Goal: Task Accomplishment & Management: Manage account settings

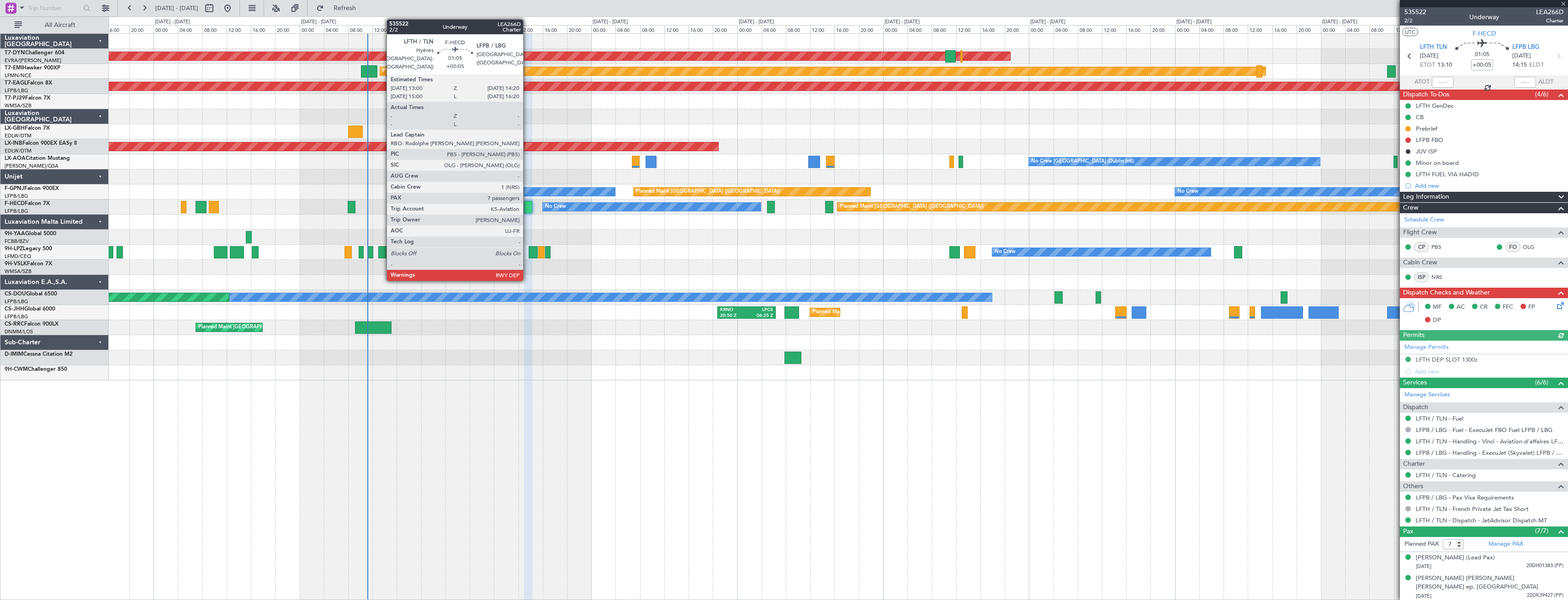
scroll to position [96, 0]
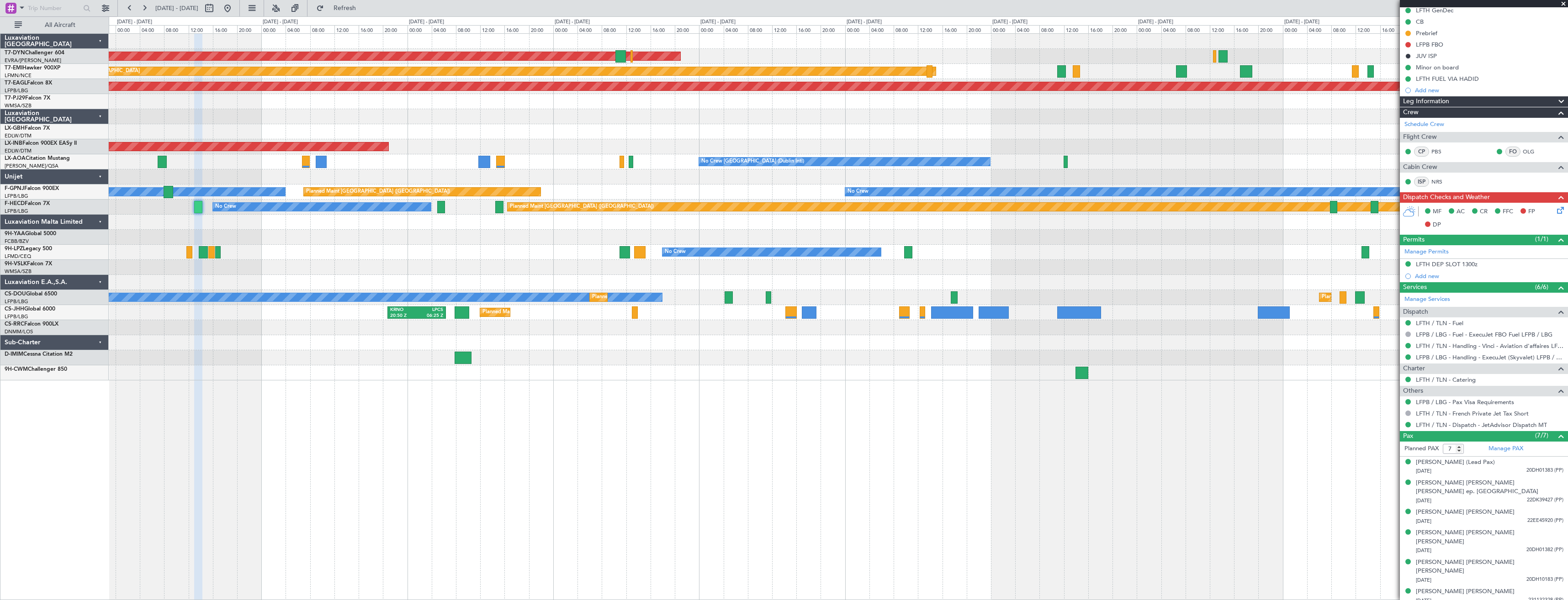
click at [792, 351] on div "AOG Maint Riga (Riga Intl) Planned Maint [GEOGRAPHIC_DATA] Grounded [US_STATE] …" at bounding box center [838, 207] width 1459 height 347
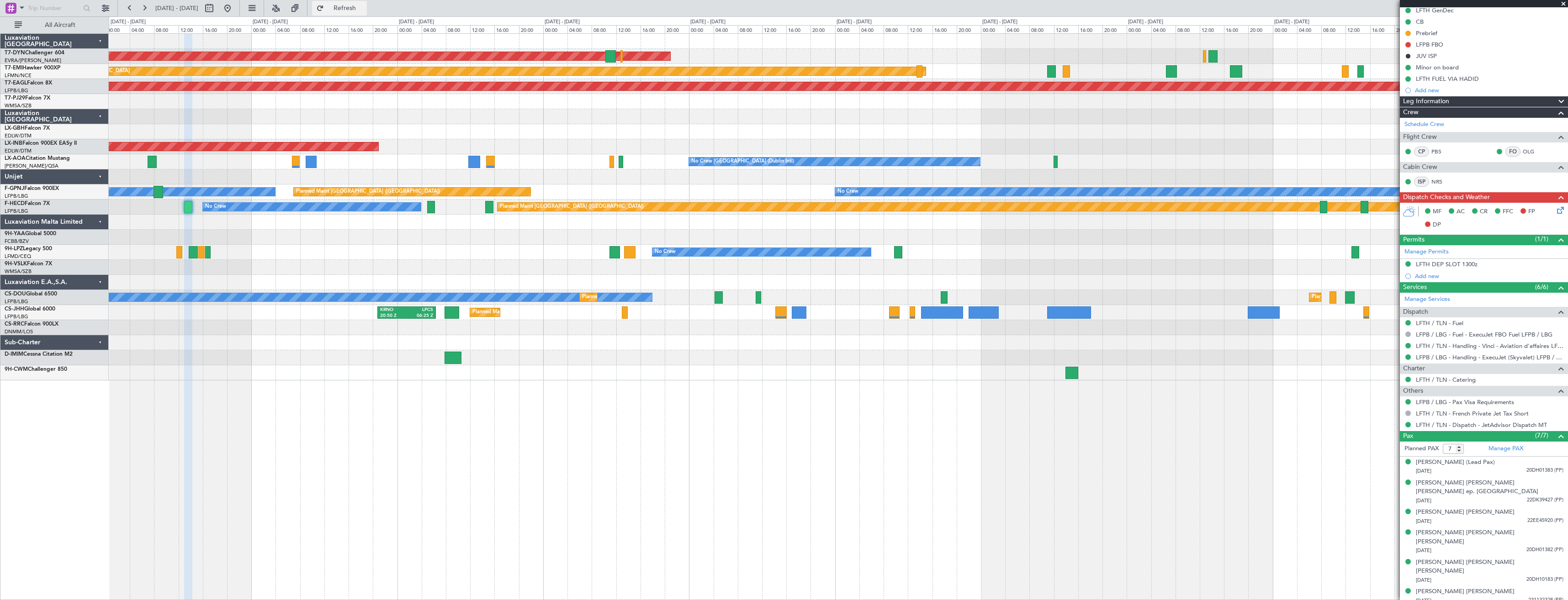
click at [364, 7] on span "Refresh" at bounding box center [344, 8] width 38 height 6
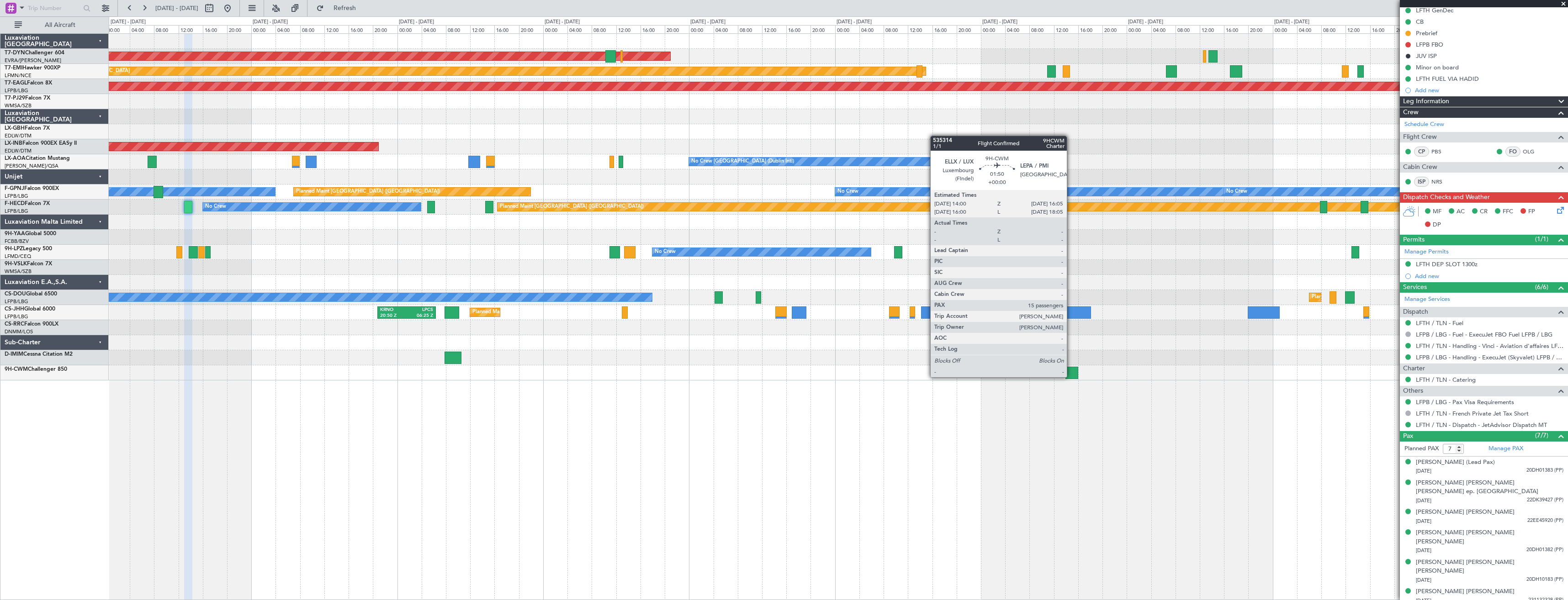
click at [1071, 376] on div at bounding box center [1072, 373] width 13 height 13
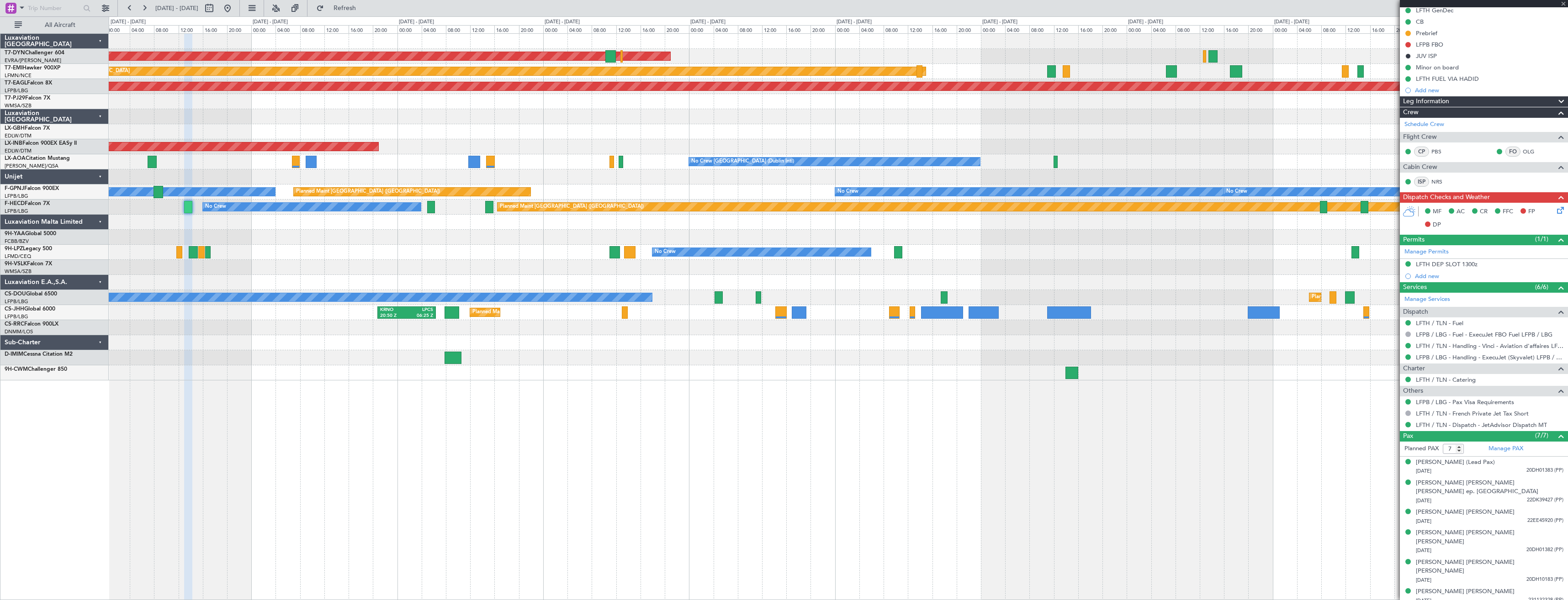
type input "15"
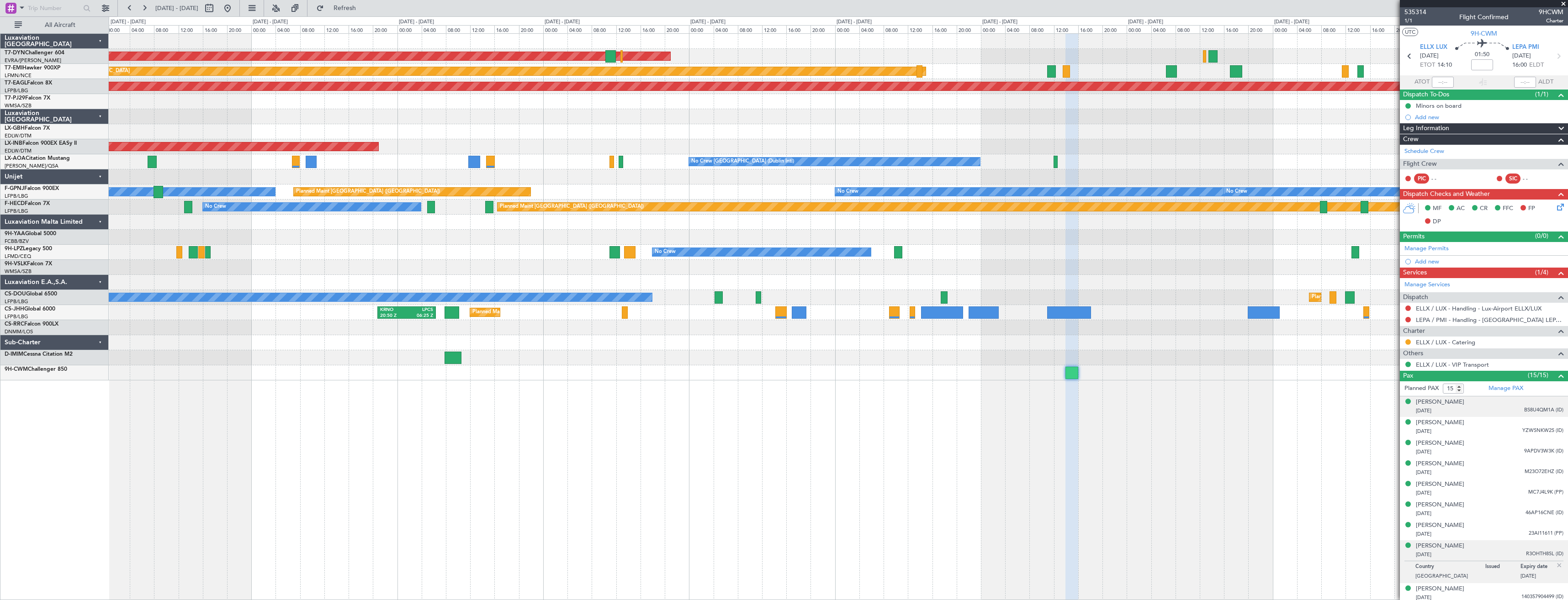
click at [1483, 409] on div "[DATE] BS8U4QM1A (ID)" at bounding box center [1489, 411] width 148 height 9
click at [1496, 457] on div "[DATE] YZWSNKW2S (ID)" at bounding box center [1489, 454] width 148 height 9
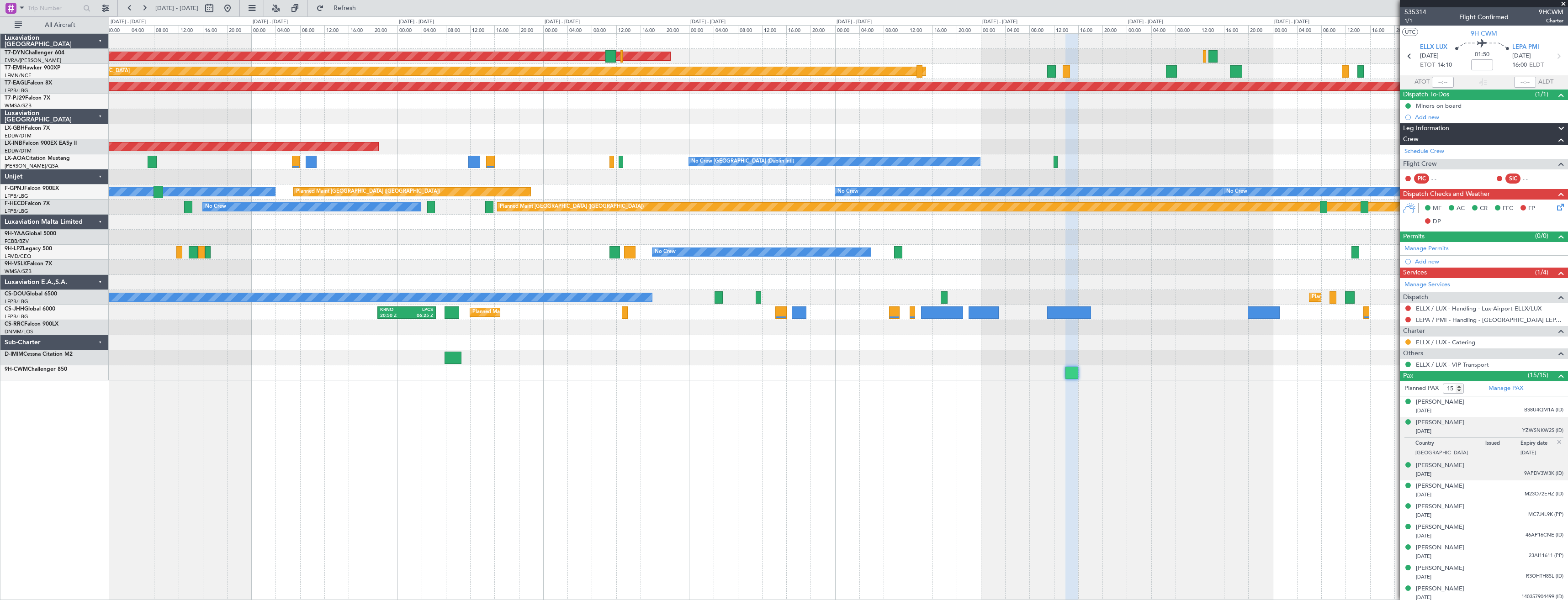
click at [1495, 470] on div "[DATE] 9APDV3W3K (ID)" at bounding box center [1489, 475] width 148 height 9
click at [1495, 486] on div "[PERSON_NAME] [DATE] M23O72EHZ (ID)" at bounding box center [1489, 491] width 148 height 18
click at [1490, 516] on div "[DATE] MC7J4L9K (PP)" at bounding box center [1489, 515] width 148 height 9
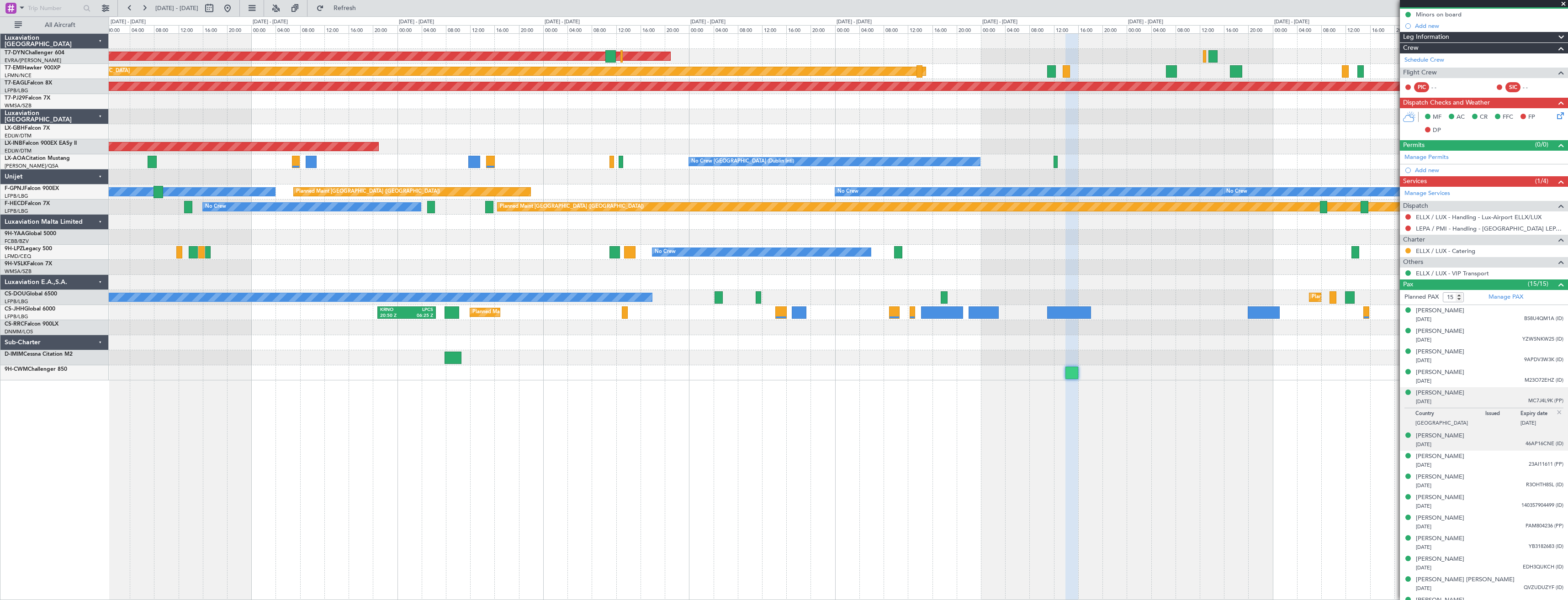
click at [1495, 447] on div "[DATE] 46AP16CNE (ID)" at bounding box center [1489, 444] width 148 height 9
click at [1493, 461] on div "[DATE] 23AI11611 (PP)" at bounding box center [1489, 465] width 148 height 9
click at [1491, 477] on div "[PERSON_NAME] [DATE] R3OHTH8SL (ID)" at bounding box center [1489, 482] width 148 height 18
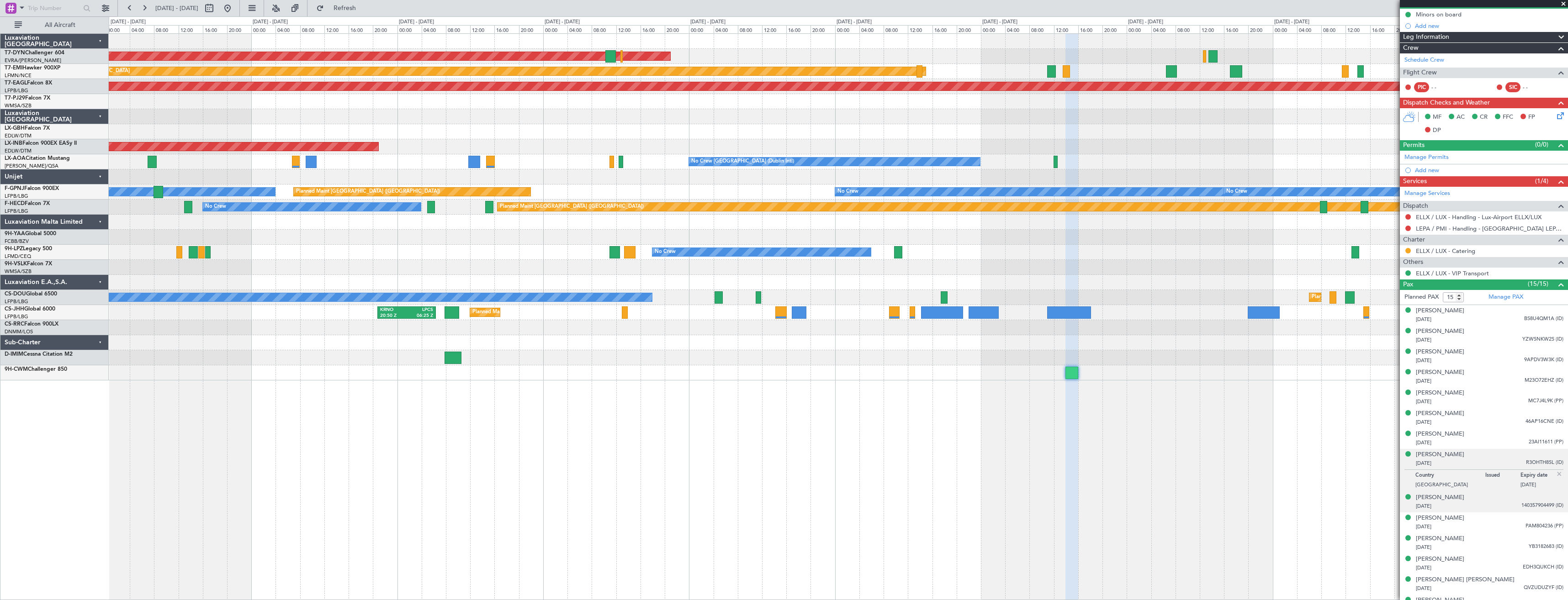
click at [1489, 497] on div "[PERSON_NAME] [DATE] 140357904499 (ID)" at bounding box center [1489, 503] width 148 height 18
click at [1494, 526] on div "[DATE] PAM804236 (PP)" at bounding box center [1489, 527] width 148 height 9
click at [1495, 539] on div "[PERSON_NAME] [DATE] YB3182683 (ID)" at bounding box center [1489, 544] width 148 height 18
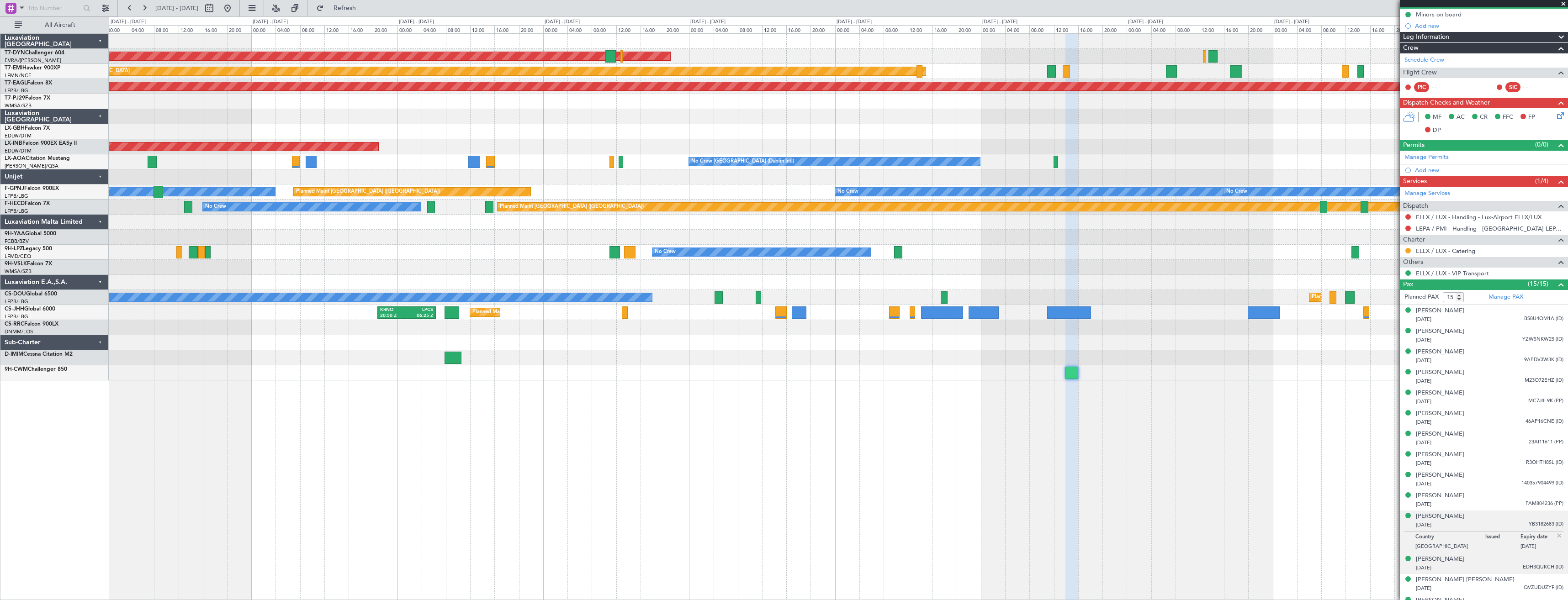
click at [1490, 558] on div "[PERSON_NAME] [DATE] EDH3QUKCH (ID)" at bounding box center [1489, 564] width 148 height 18
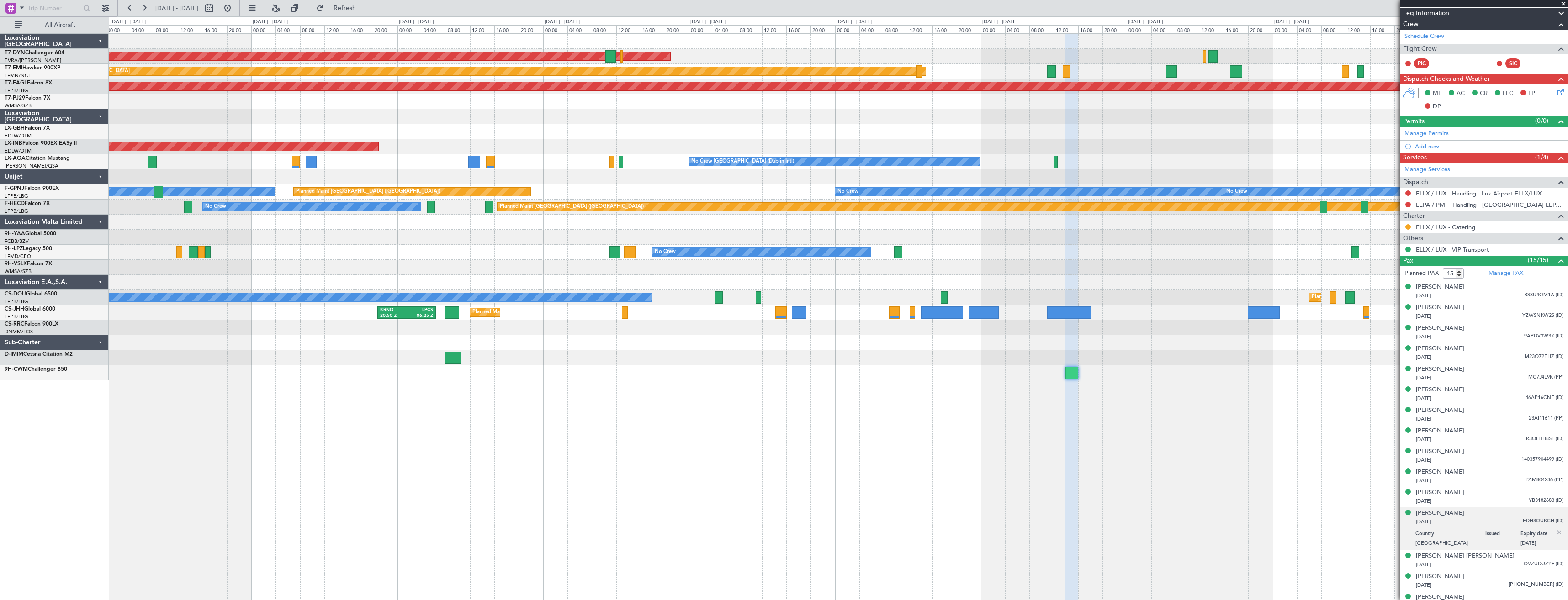
scroll to position [126, 0]
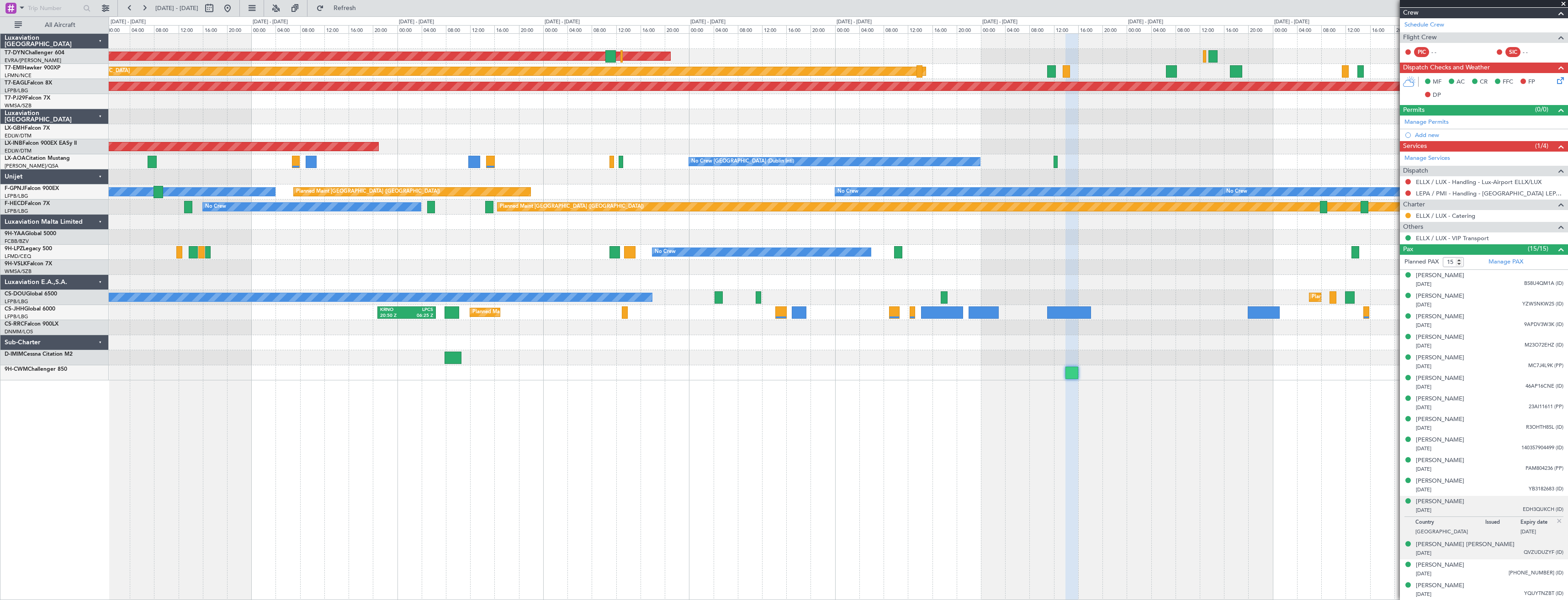
click at [1500, 550] on div "[DATE] QVZUDUZYF (ID)" at bounding box center [1489, 554] width 148 height 9
click at [1486, 571] on div "[DATE] 595-1670986-82 (ID)" at bounding box center [1489, 574] width 148 height 9
click at [1481, 586] on div "[PERSON_NAME] [DATE] YQUYTNZBT (ID)" at bounding box center [1489, 590] width 148 height 18
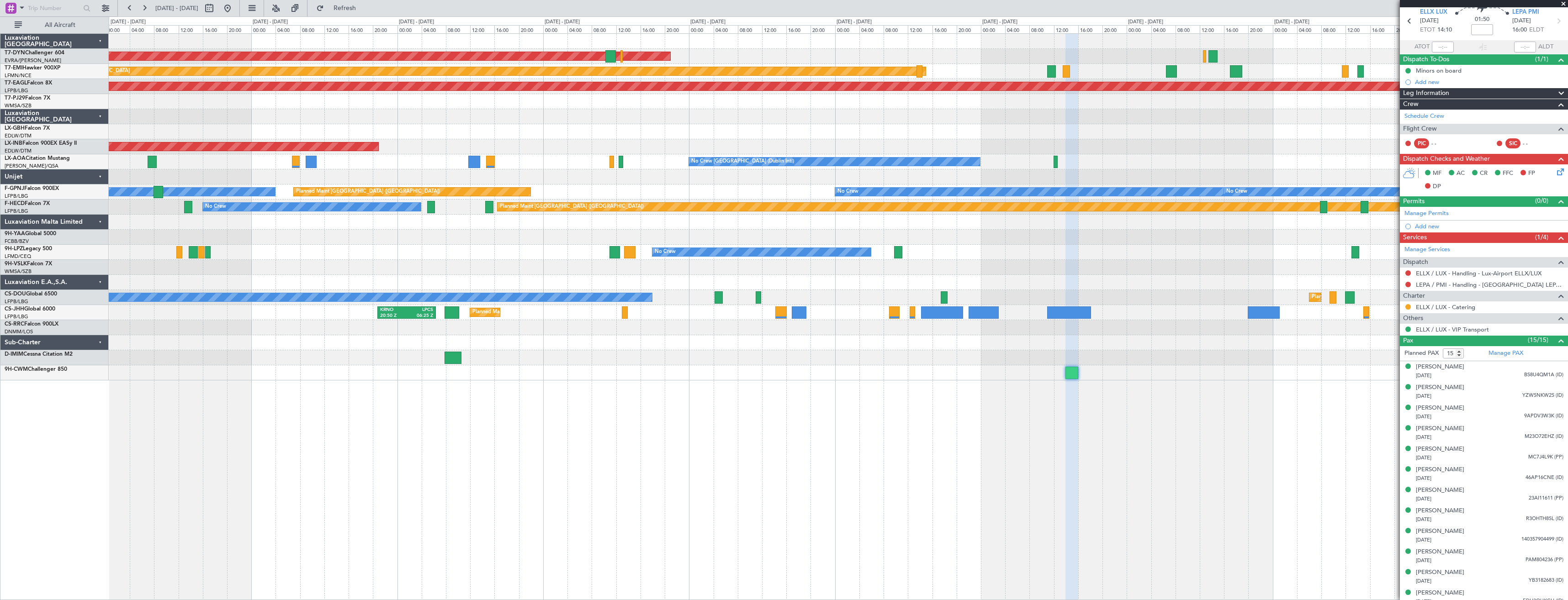
scroll to position [0, 0]
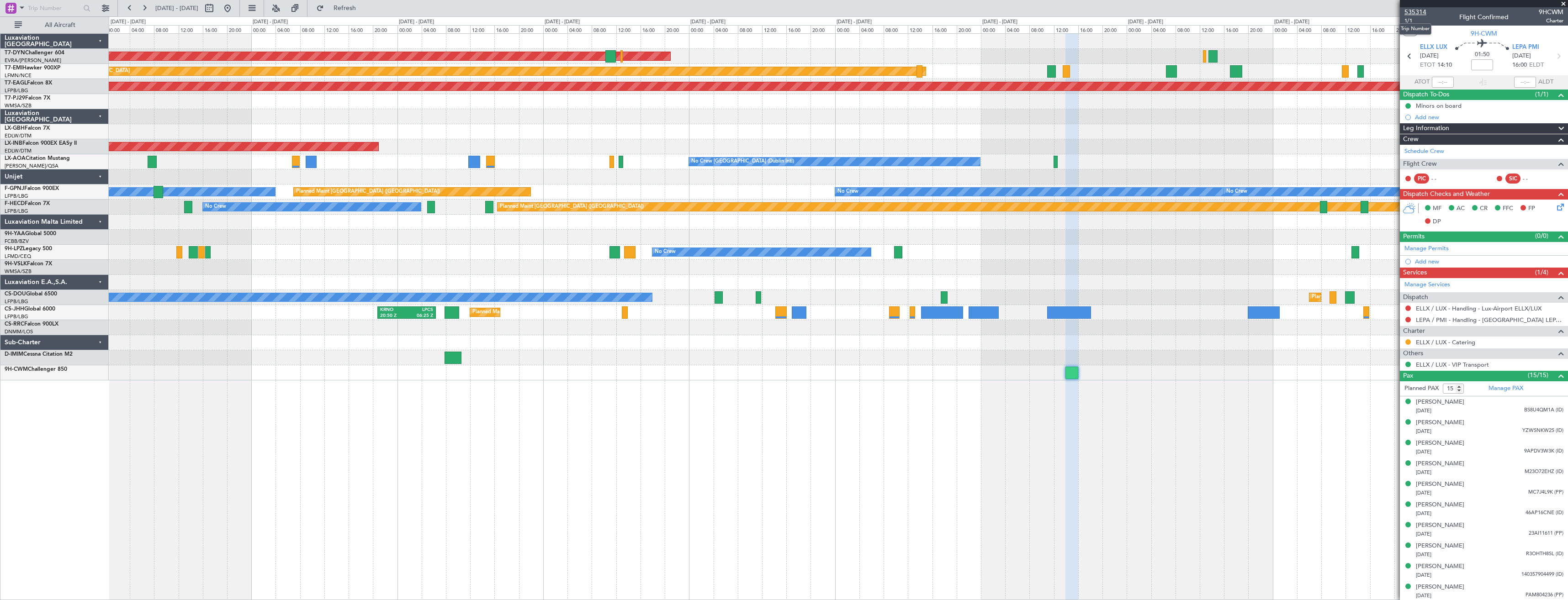
click at [1416, 13] on span "535314" at bounding box center [1415, 12] width 22 height 10
click at [235, 11] on button at bounding box center [227, 8] width 14 height 14
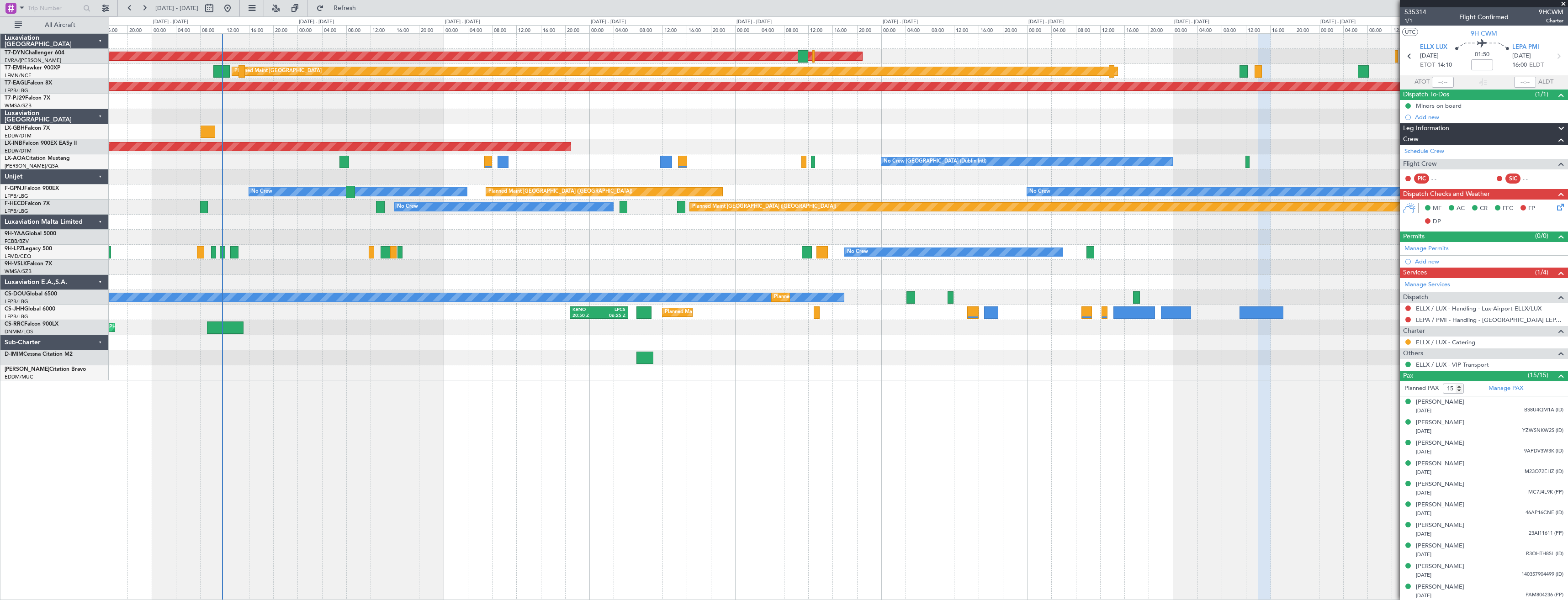
click at [390, 359] on div "AOG Maint Riga (Riga Intl) Planned Maint [GEOGRAPHIC_DATA] Grounded [US_STATE] …" at bounding box center [838, 317] width 1459 height 567
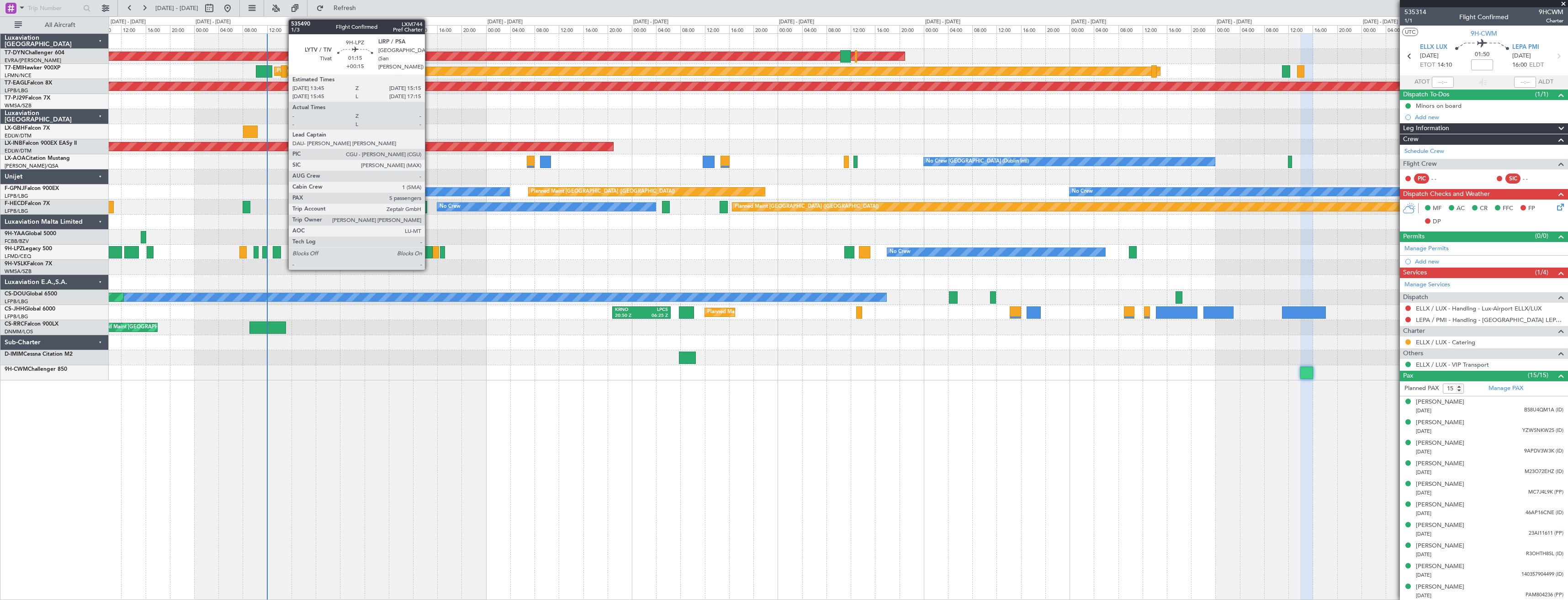
click at [429, 255] on div at bounding box center [428, 252] width 9 height 13
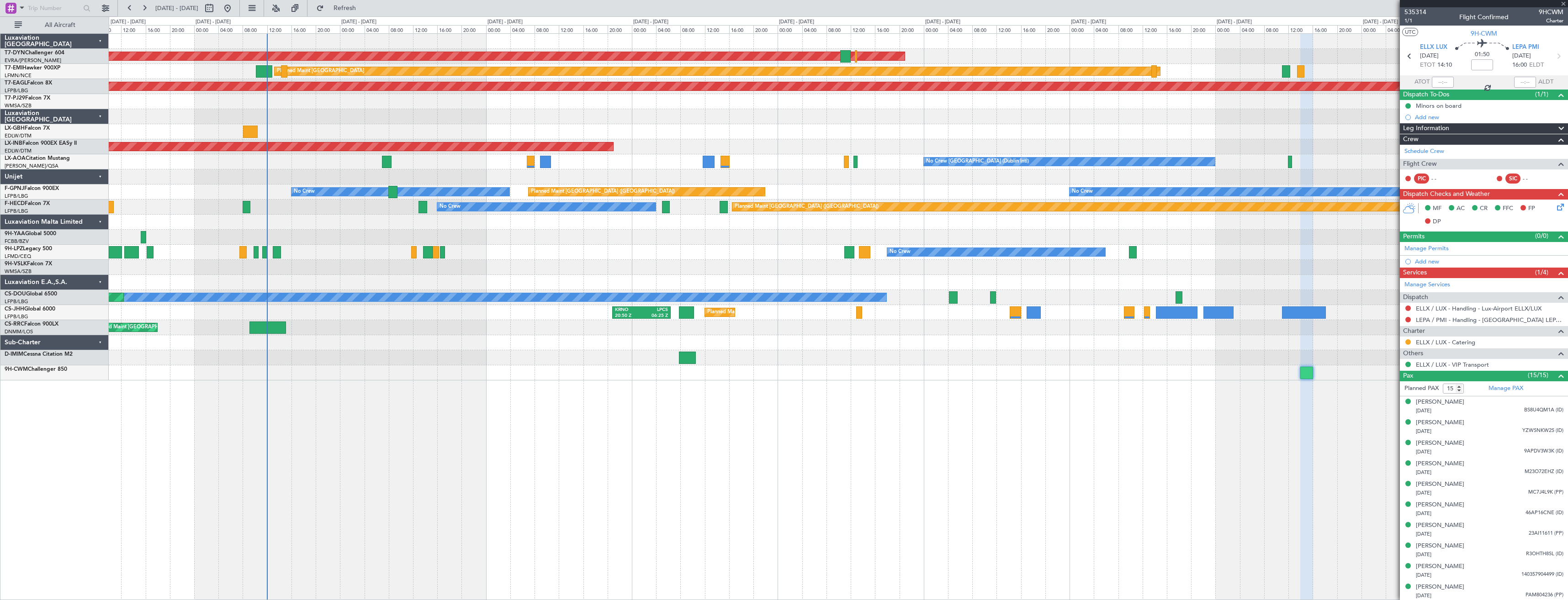
type input "+00:15"
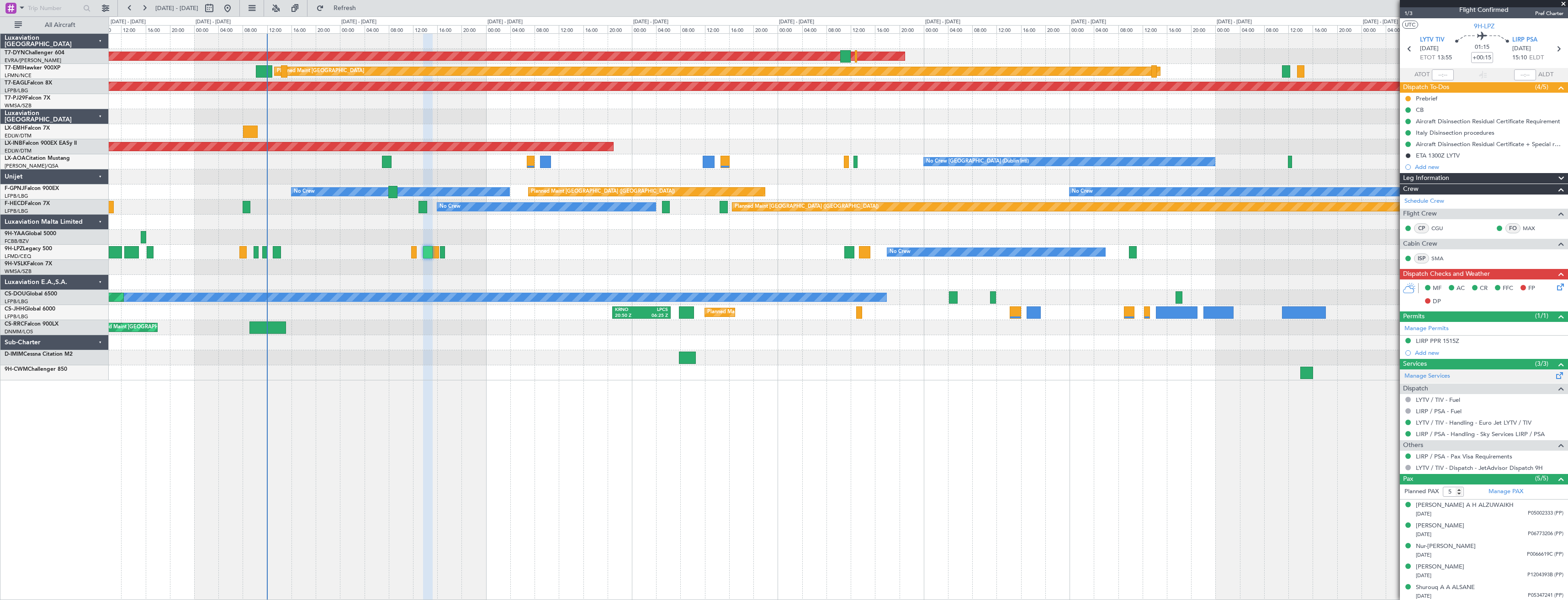
scroll to position [9, 0]
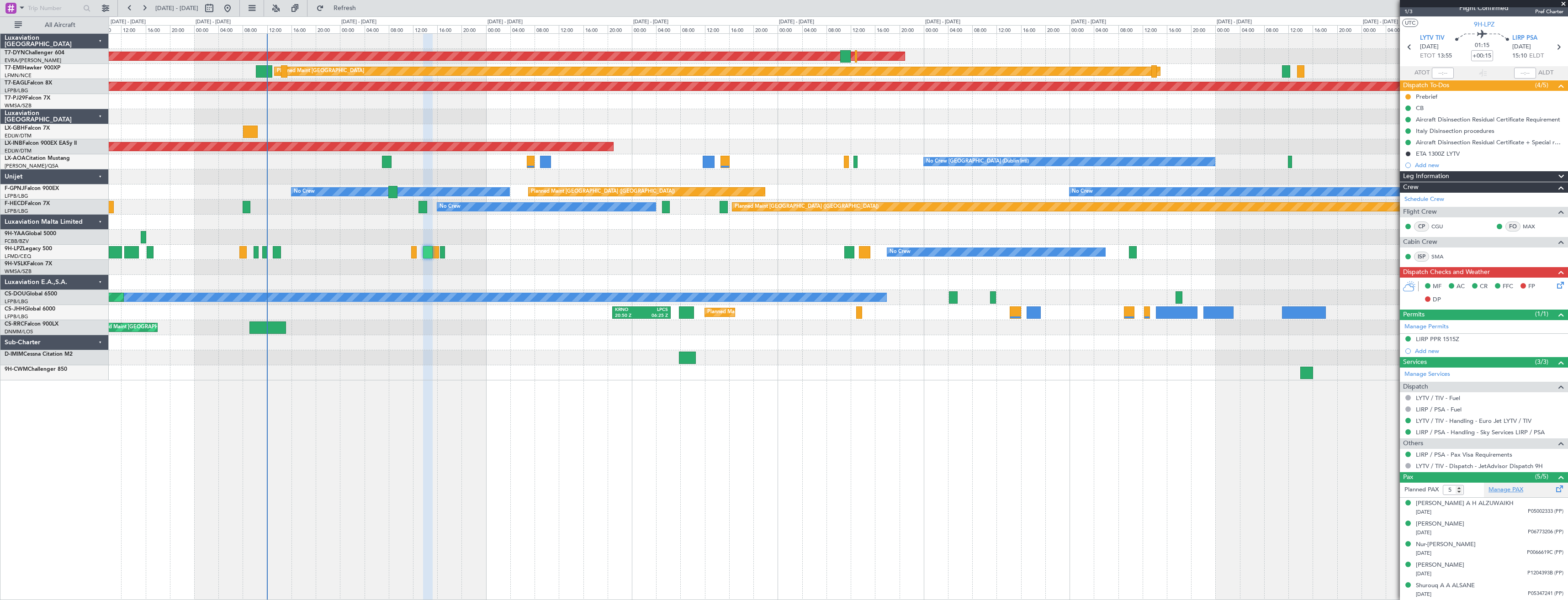
click at [1506, 488] on link "Manage PAX" at bounding box center [1505, 490] width 35 height 9
click at [359, 10] on span "Refresh" at bounding box center [344, 8] width 38 height 6
type input "6"
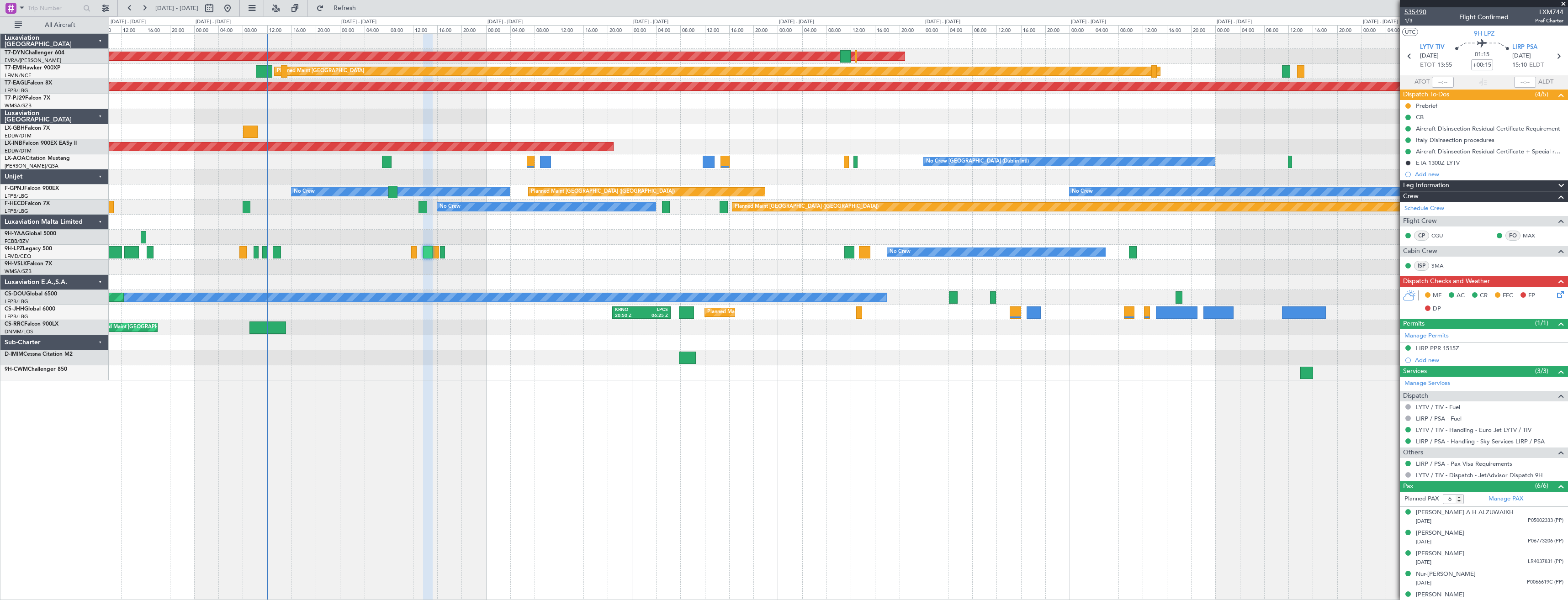
click at [1418, 13] on span "535490" at bounding box center [1415, 12] width 22 height 10
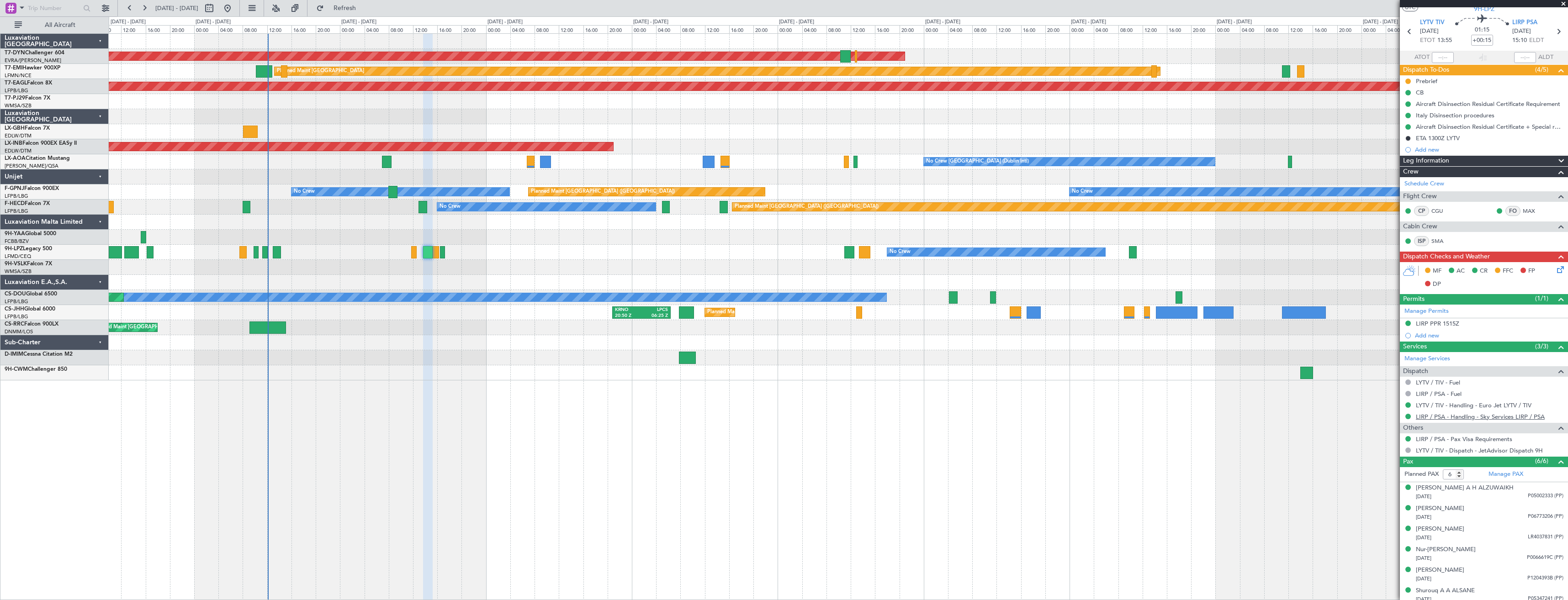
scroll to position [30, 0]
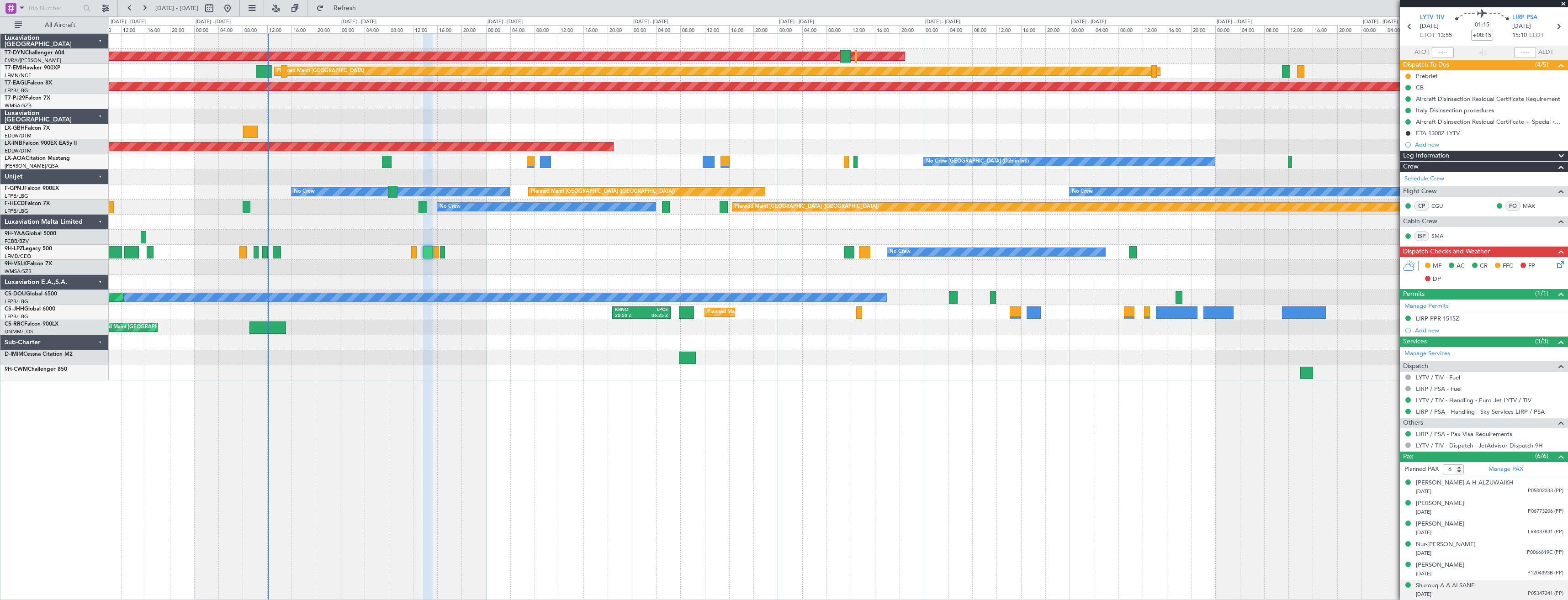
click at [1494, 589] on div "Shurouq A A ALSANE [DATE] P05347241 (PP)" at bounding box center [1489, 590] width 148 height 18
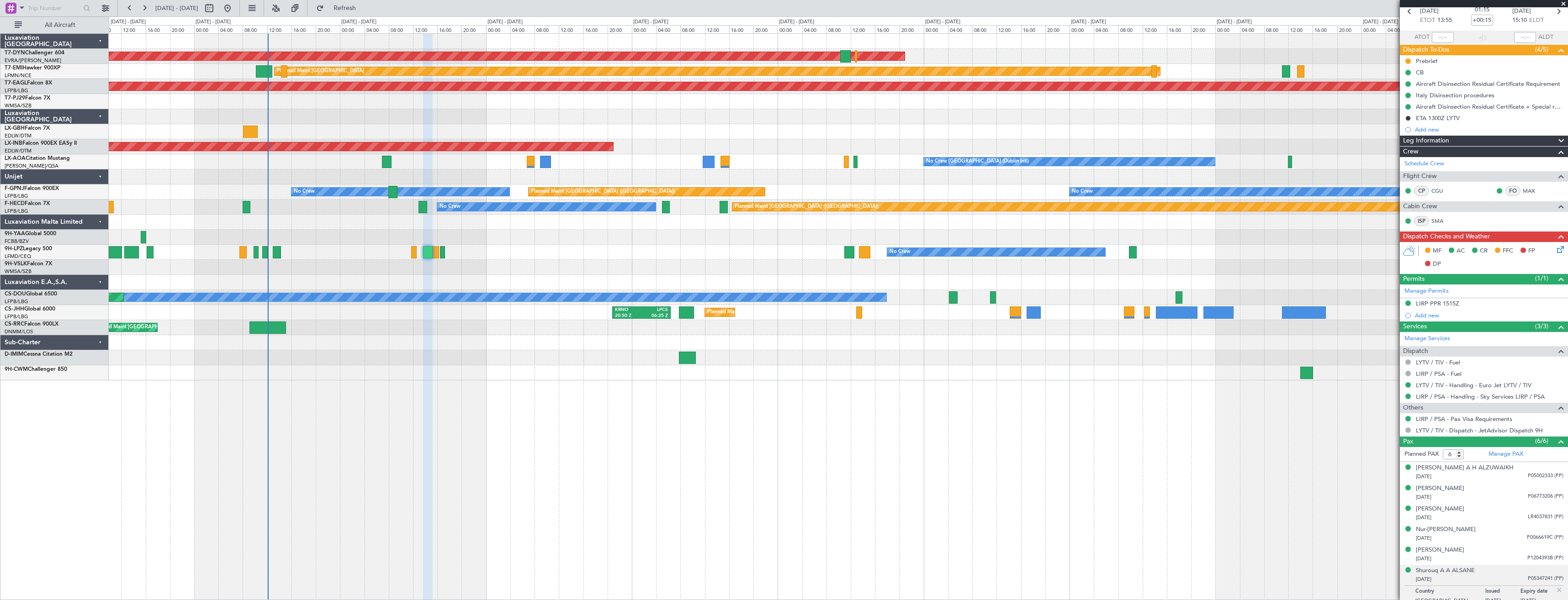
scroll to position [52, 0]
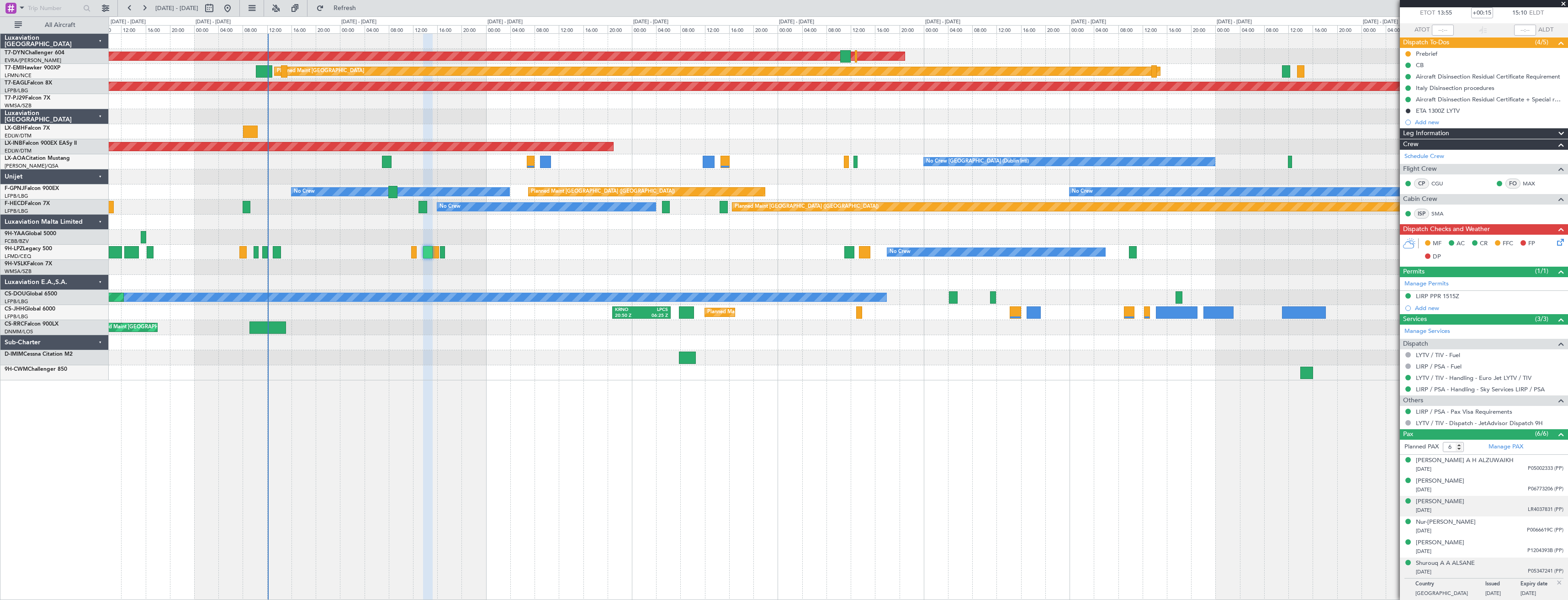
drag, startPoint x: 1486, startPoint y: 515, endPoint x: 1486, endPoint y: 510, distance: 5.0
click at [1486, 514] on li "[PERSON_NAME] [DATE] LR4037831 (PP)" at bounding box center [1484, 506] width 168 height 21
click at [1486, 510] on div "[DATE] LR4037831 (PP)" at bounding box center [1489, 511] width 148 height 9
